Goal: Answer question/provide support

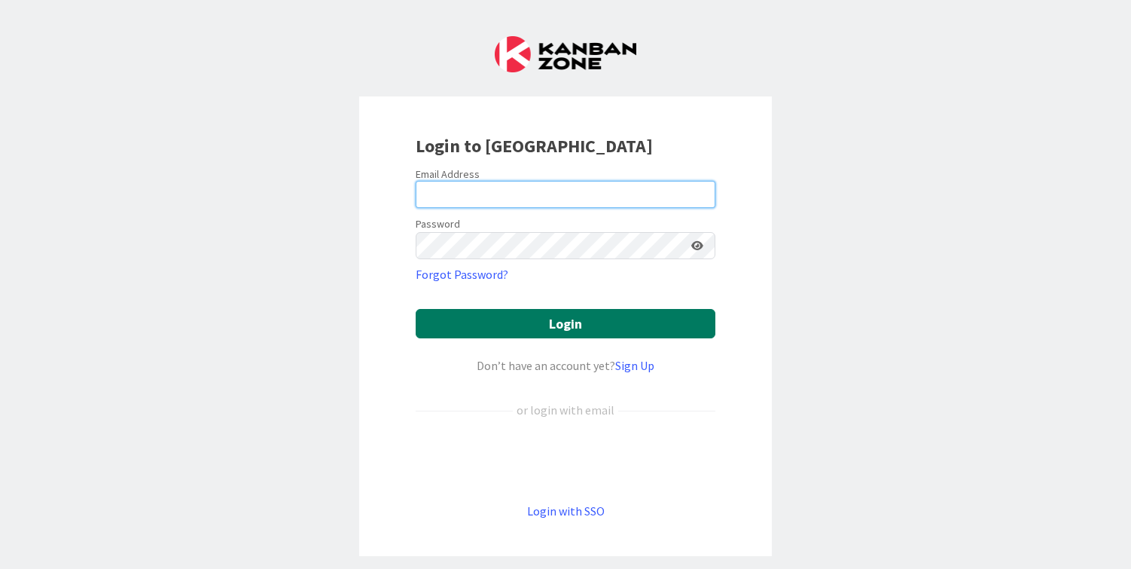
type input "cameron@hyperdriveagile.com"
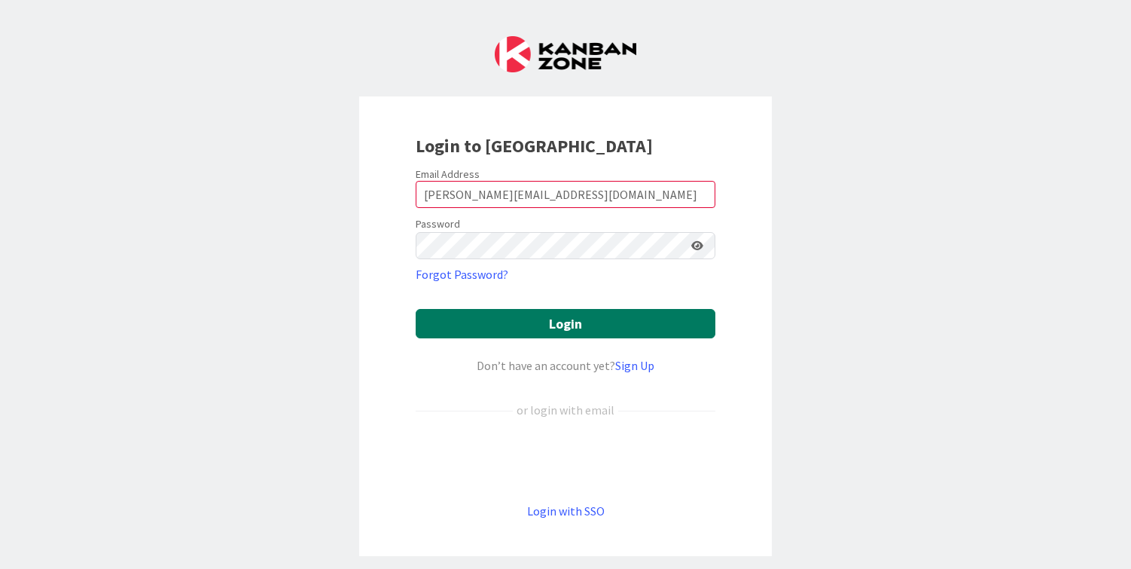
click at [569, 322] on button "Login" at bounding box center [566, 323] width 300 height 29
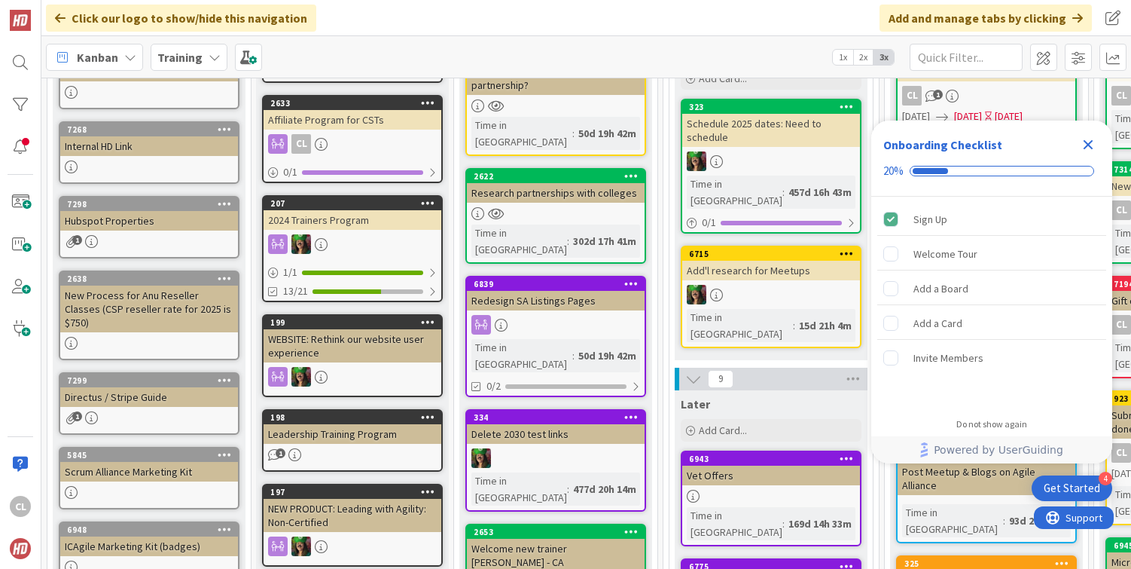
scroll to position [177, 0]
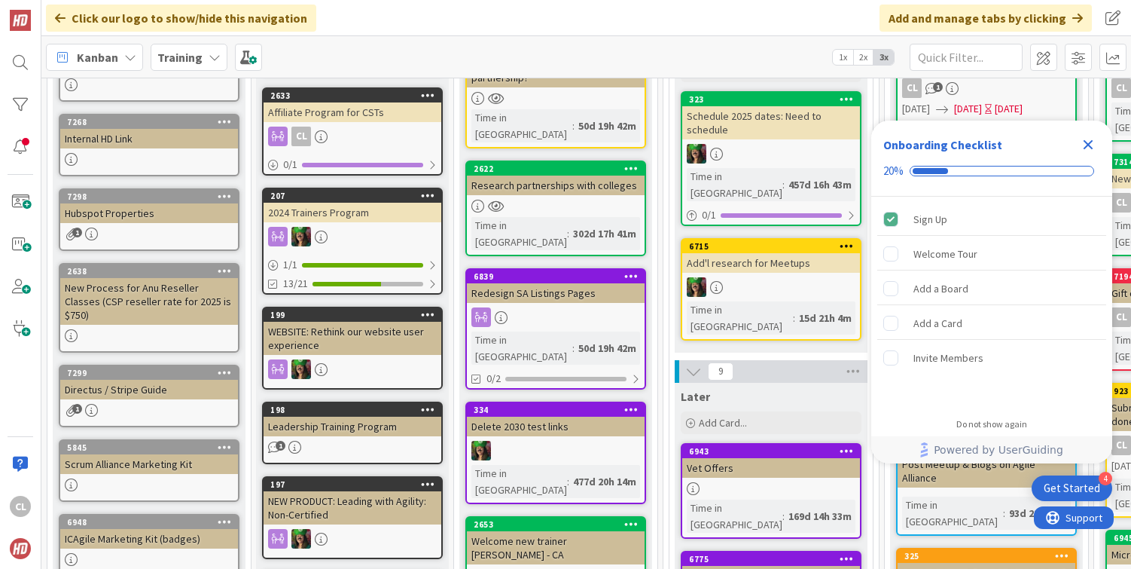
click at [1090, 148] on icon "Close Checklist" at bounding box center [1089, 145] width 10 height 10
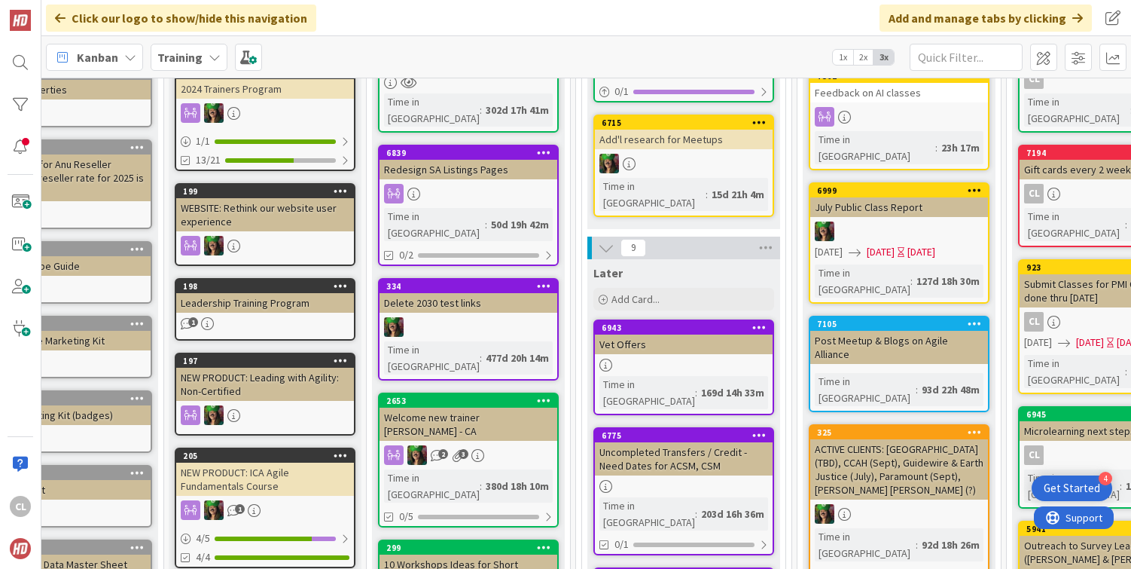
scroll to position [0, 87]
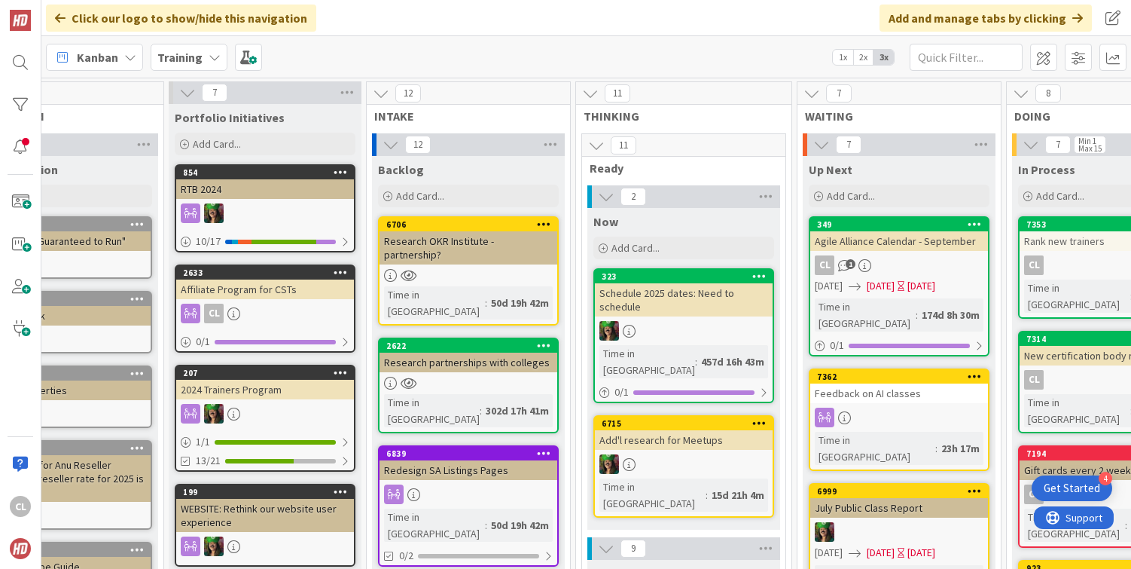
click at [182, 63] on b "Training" at bounding box center [179, 57] width 45 height 15
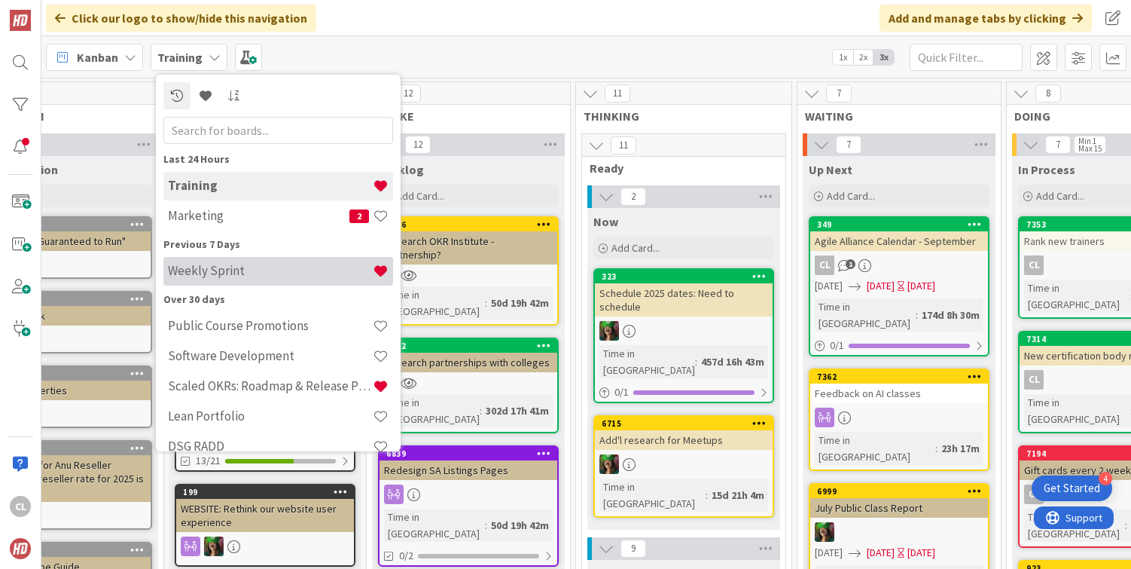
click at [217, 271] on h4 "Weekly Sprint" at bounding box center [270, 270] width 205 height 15
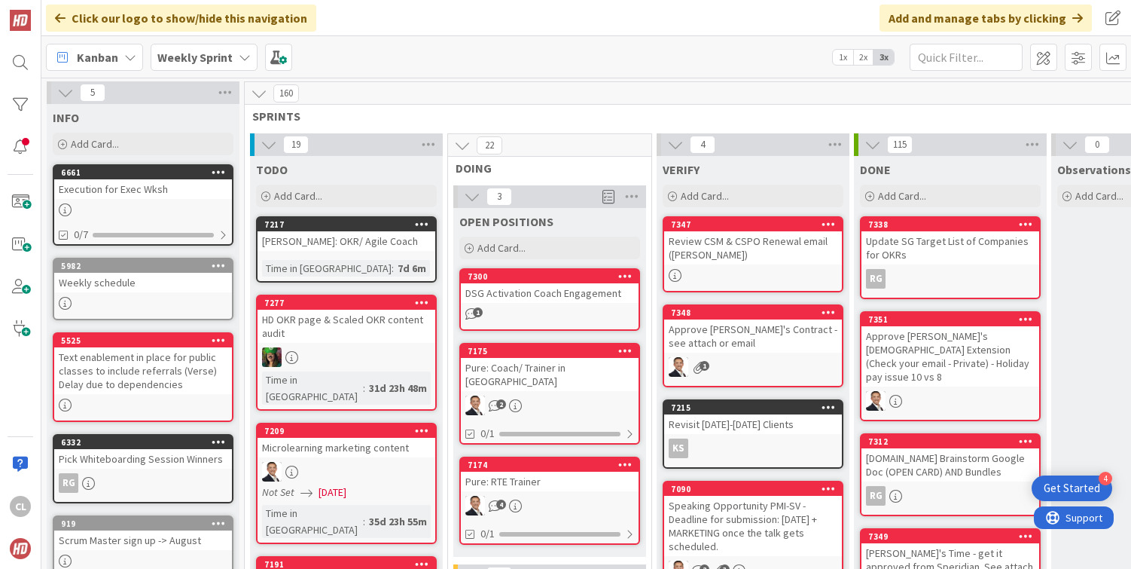
click at [470, 96] on div "160" at bounding box center [747, 93] width 1005 height 23
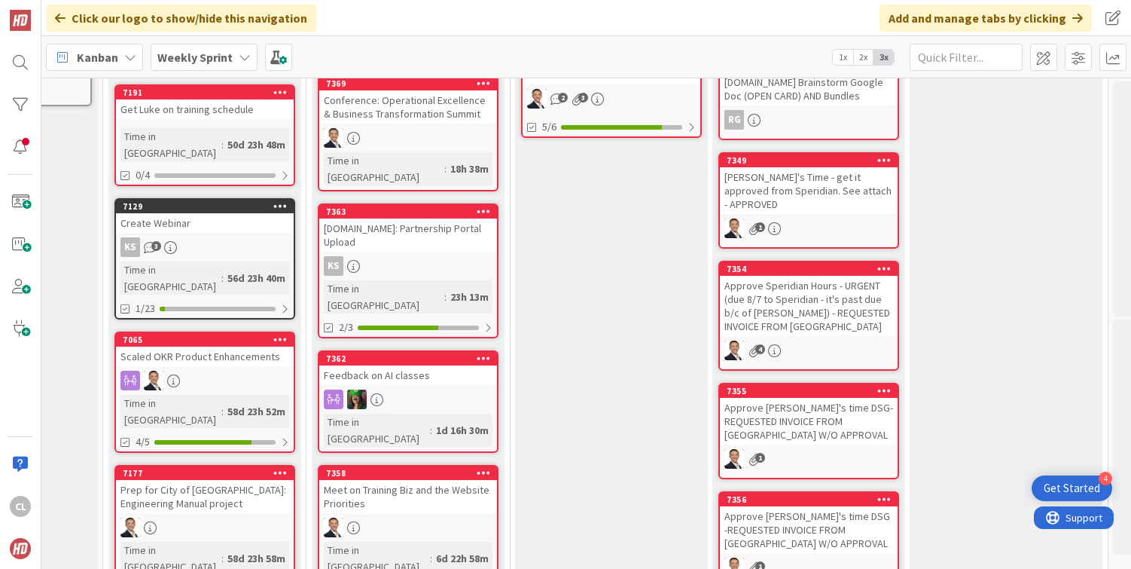
scroll to position [475, 142]
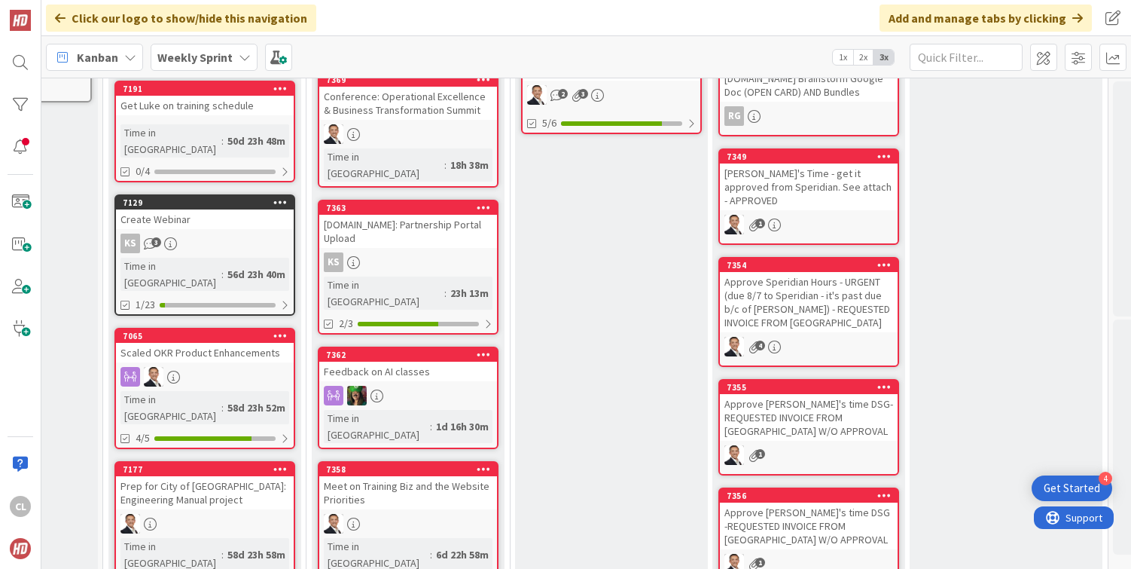
click at [433, 362] on div "Feedback on AI classes" at bounding box center [408, 372] width 178 height 20
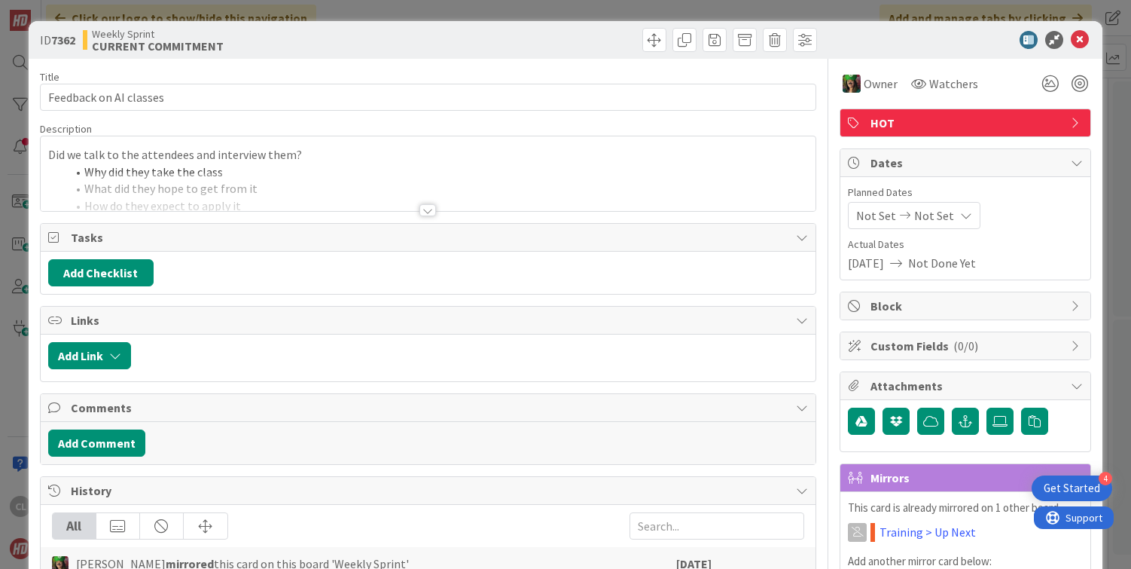
click at [422, 209] on div at bounding box center [428, 210] width 17 height 12
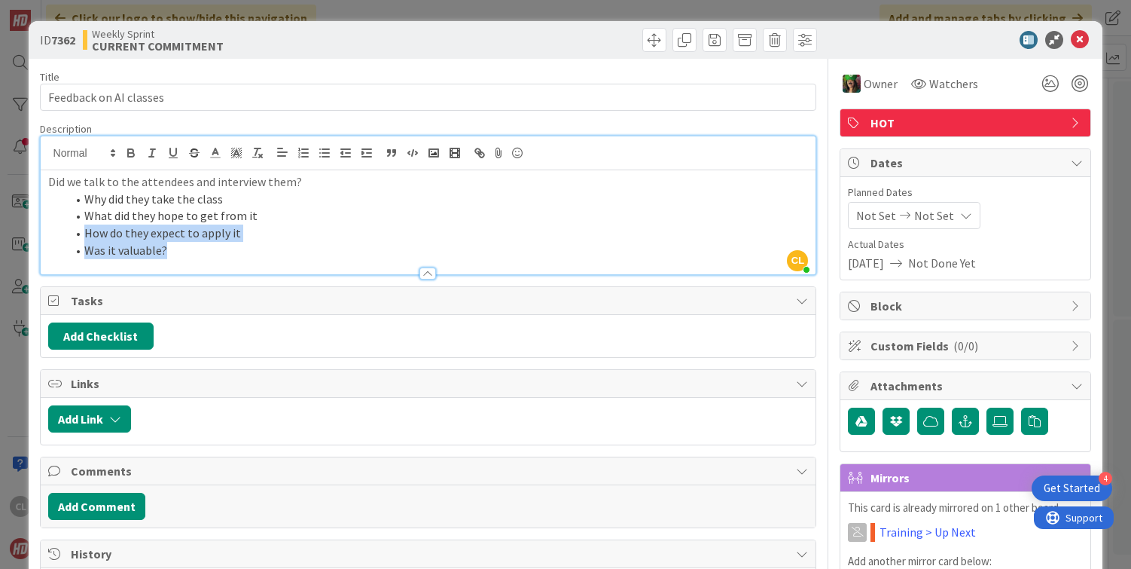
drag, startPoint x: 270, startPoint y: 252, endPoint x: 56, endPoint y: 237, distance: 213.7
click at [56, 237] on ol "Why did they take the class What did they hope to get from it How do they expec…" at bounding box center [428, 225] width 761 height 69
click at [164, 215] on li "What did they hope to get from it" at bounding box center [437, 215] width 743 height 17
drag, startPoint x: 273, startPoint y: 219, endPoint x: 81, endPoint y: 212, distance: 191.5
click at [81, 212] on li "What did they hope to get from it" at bounding box center [437, 215] width 743 height 17
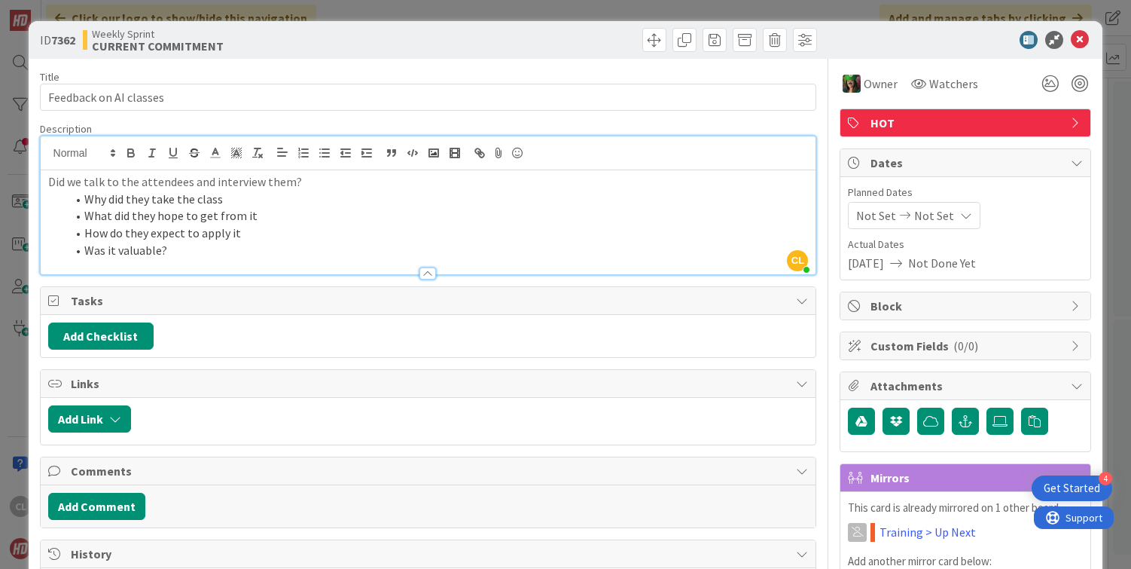
click at [176, 241] on ol "Why did they take the class What did they hope to get from it How do they expec…" at bounding box center [428, 225] width 761 height 69
click at [1083, 43] on icon at bounding box center [1080, 40] width 18 height 18
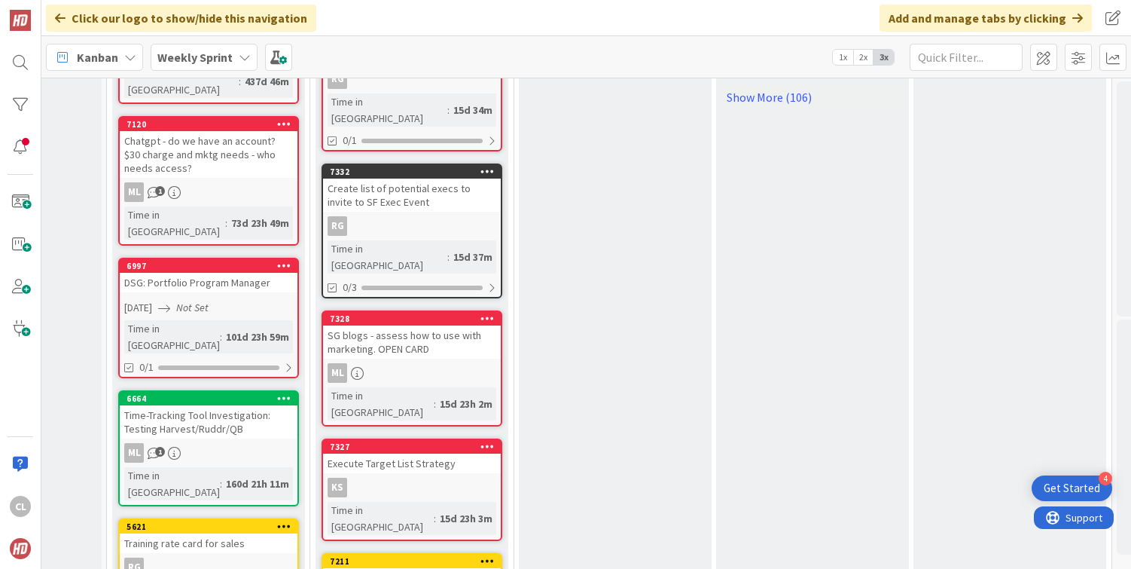
scroll to position [1197, 138]
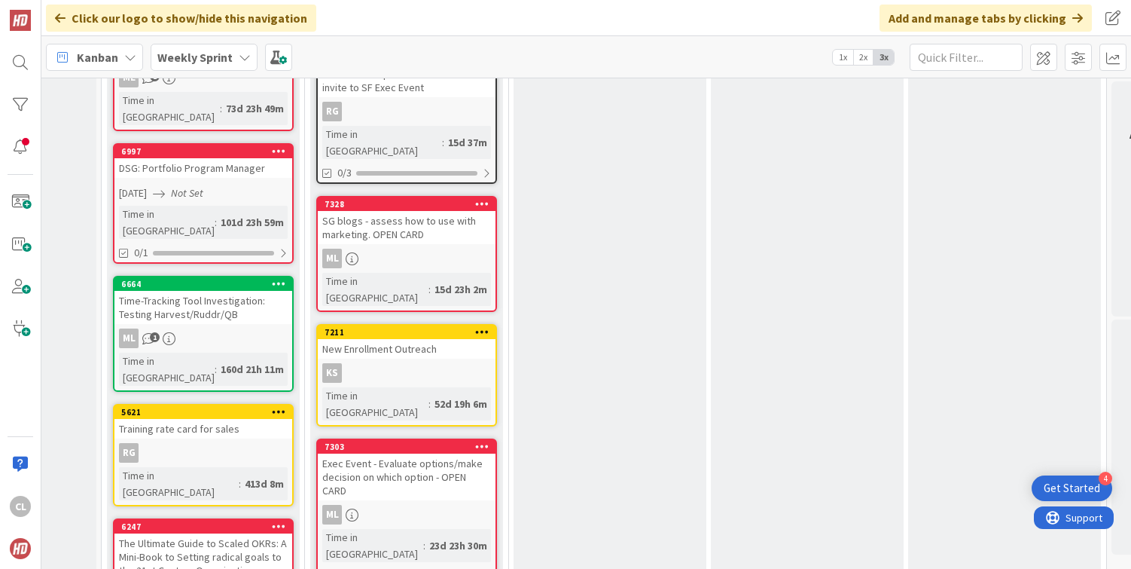
scroll to position [1313, 143]
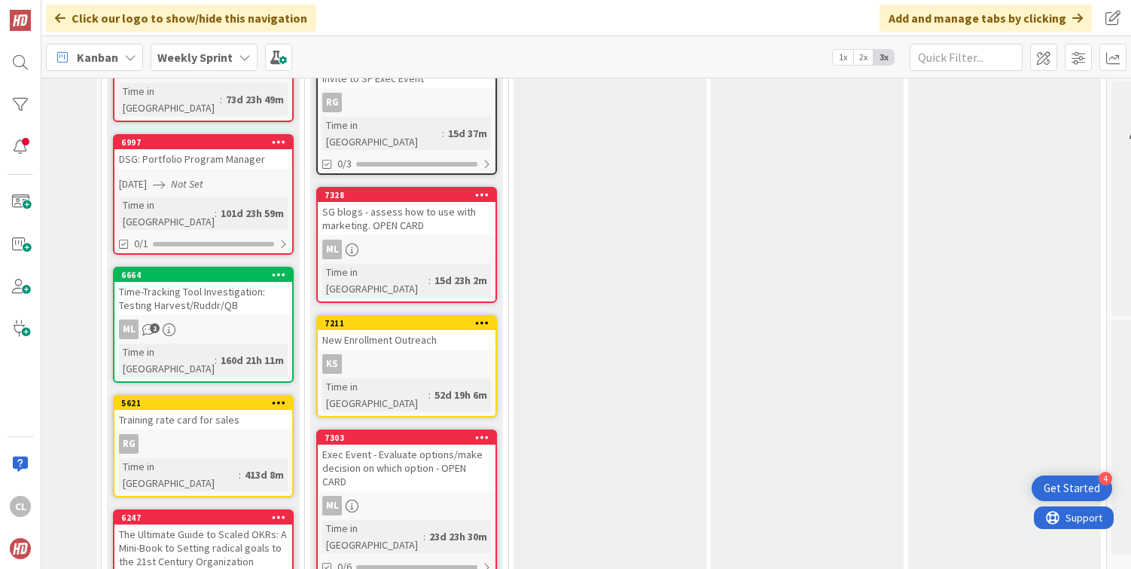
click at [412, 444] on div "Exec Event - Evaluate options/make decision on which option - OPEN CARD" at bounding box center [407, 467] width 178 height 47
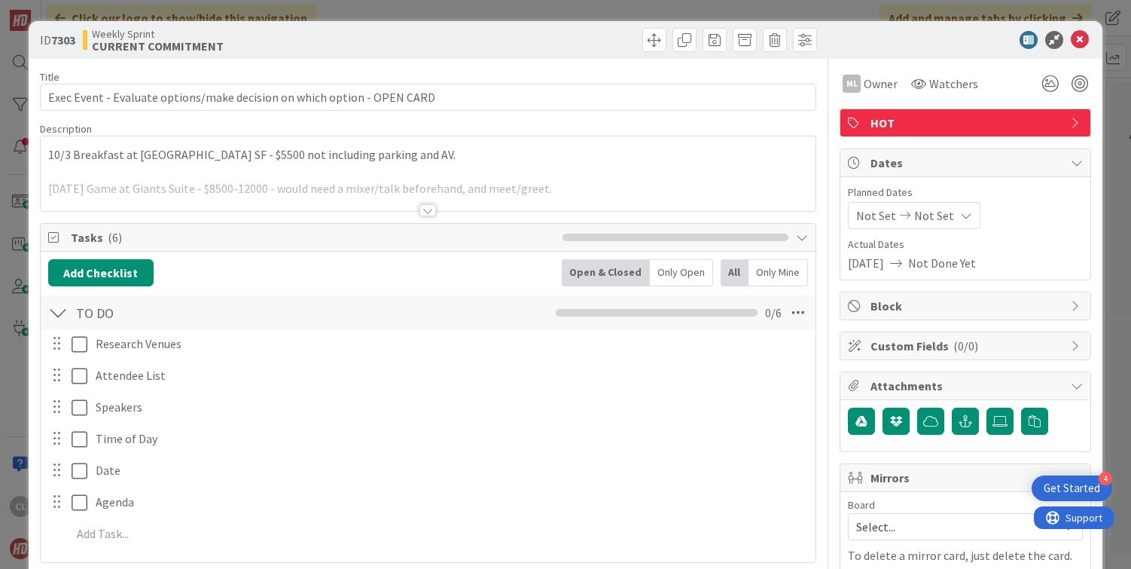
click at [329, 203] on div at bounding box center [429, 192] width 776 height 38
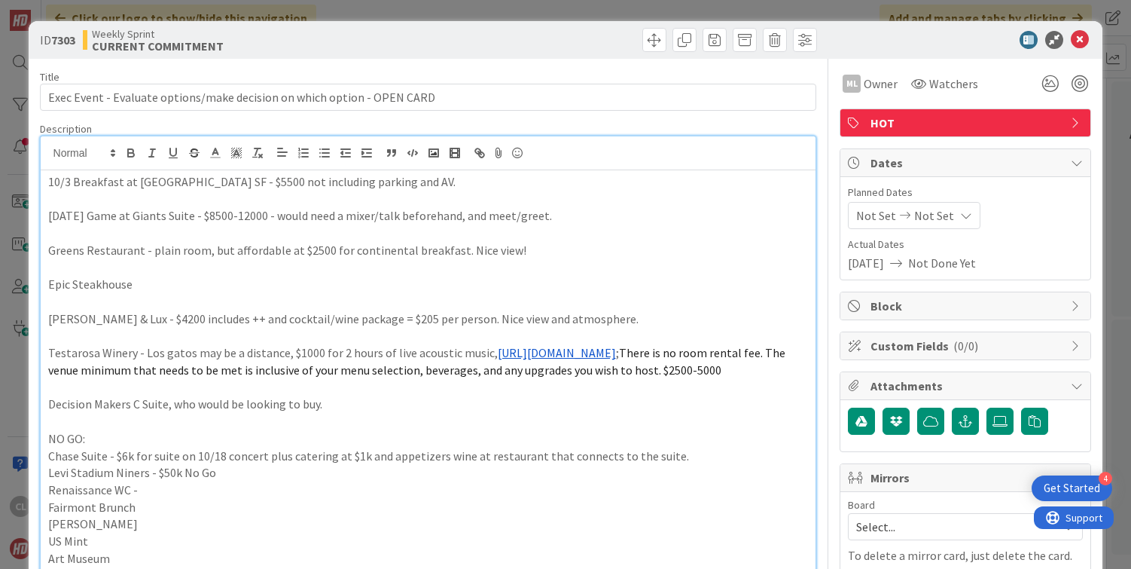
click at [535, 252] on p "Greens Restaurant - plain room, but affordable at $2500 for continental breakfa…" at bounding box center [428, 250] width 761 height 17
drag, startPoint x: 169, startPoint y: 277, endPoint x: 0, endPoint y: 290, distance: 170.0
click at [0, 290] on div "ID 7303 Weekly Sprint CURRENT COMMITMENT Title 71 / 128 Exec Event - Evaluate o…" at bounding box center [565, 284] width 1131 height 569
click at [297, 278] on p "Epic Steakhouse" at bounding box center [428, 284] width 761 height 17
click at [1082, 35] on icon at bounding box center [1080, 40] width 18 height 18
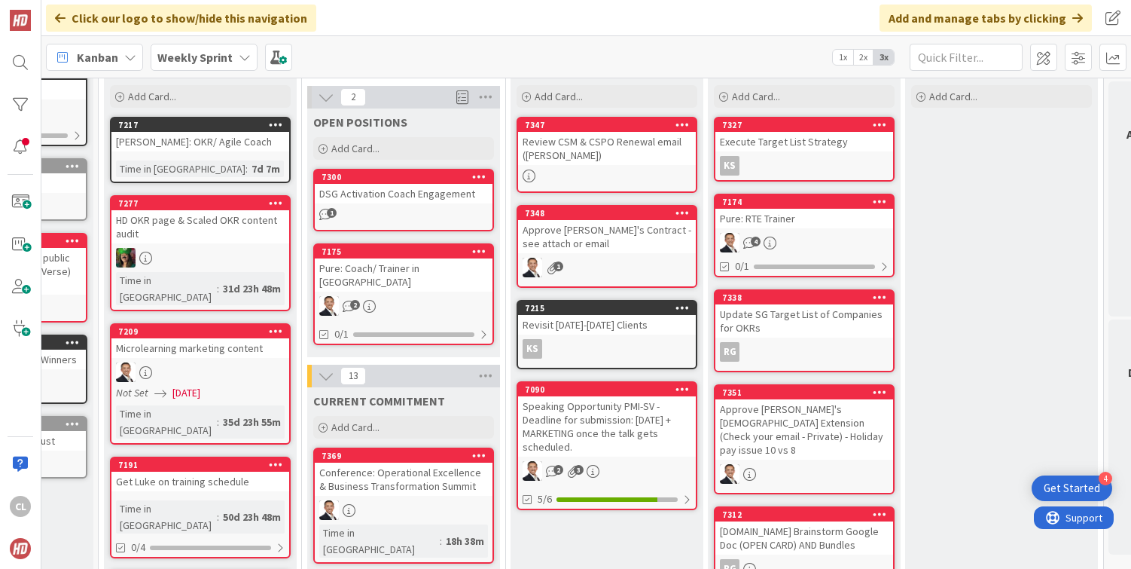
scroll to position [0, 146]
